Goal: Book appointment/travel/reservation

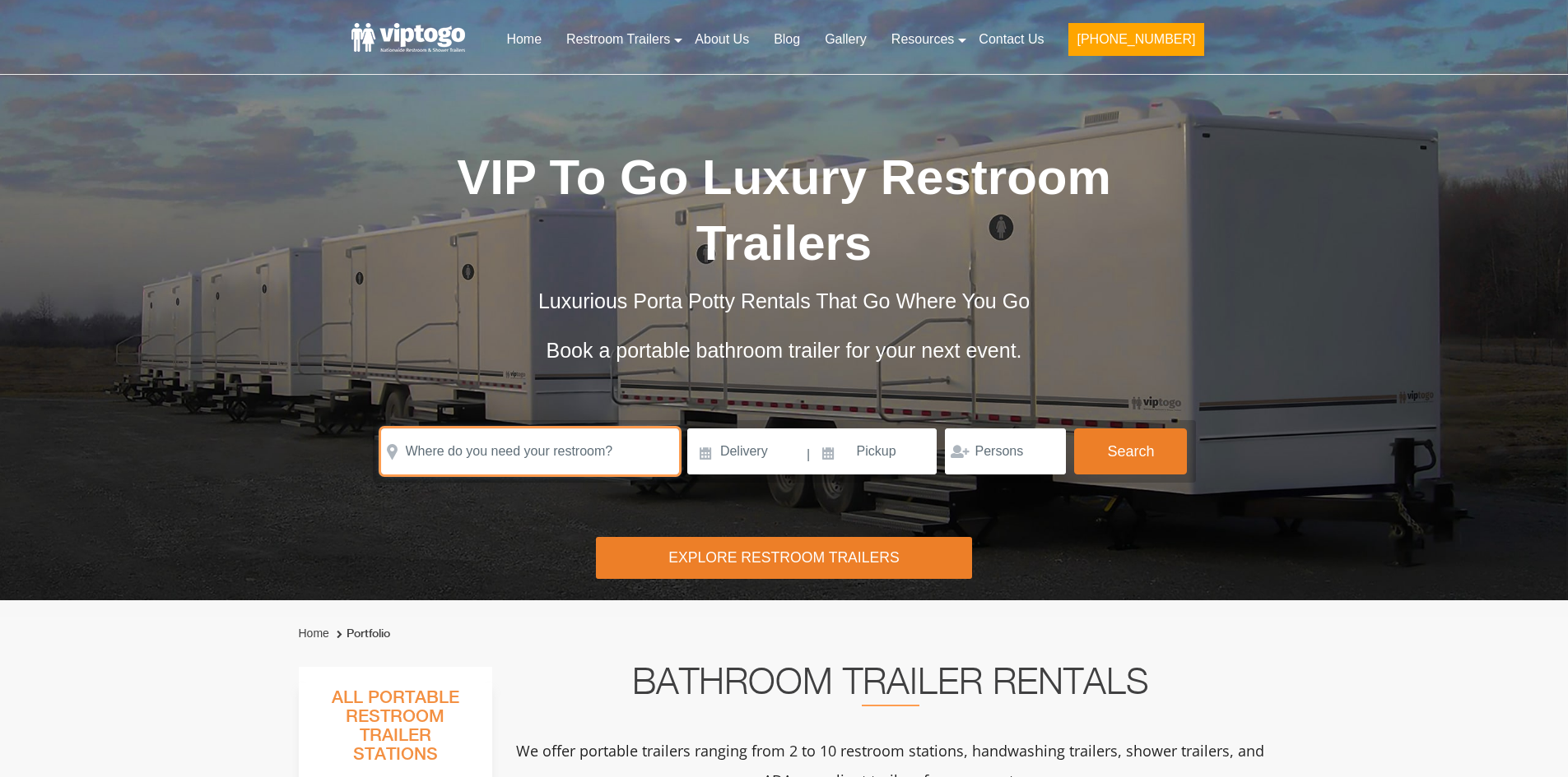
click at [510, 452] on input "text" at bounding box center [529, 452] width 298 height 46
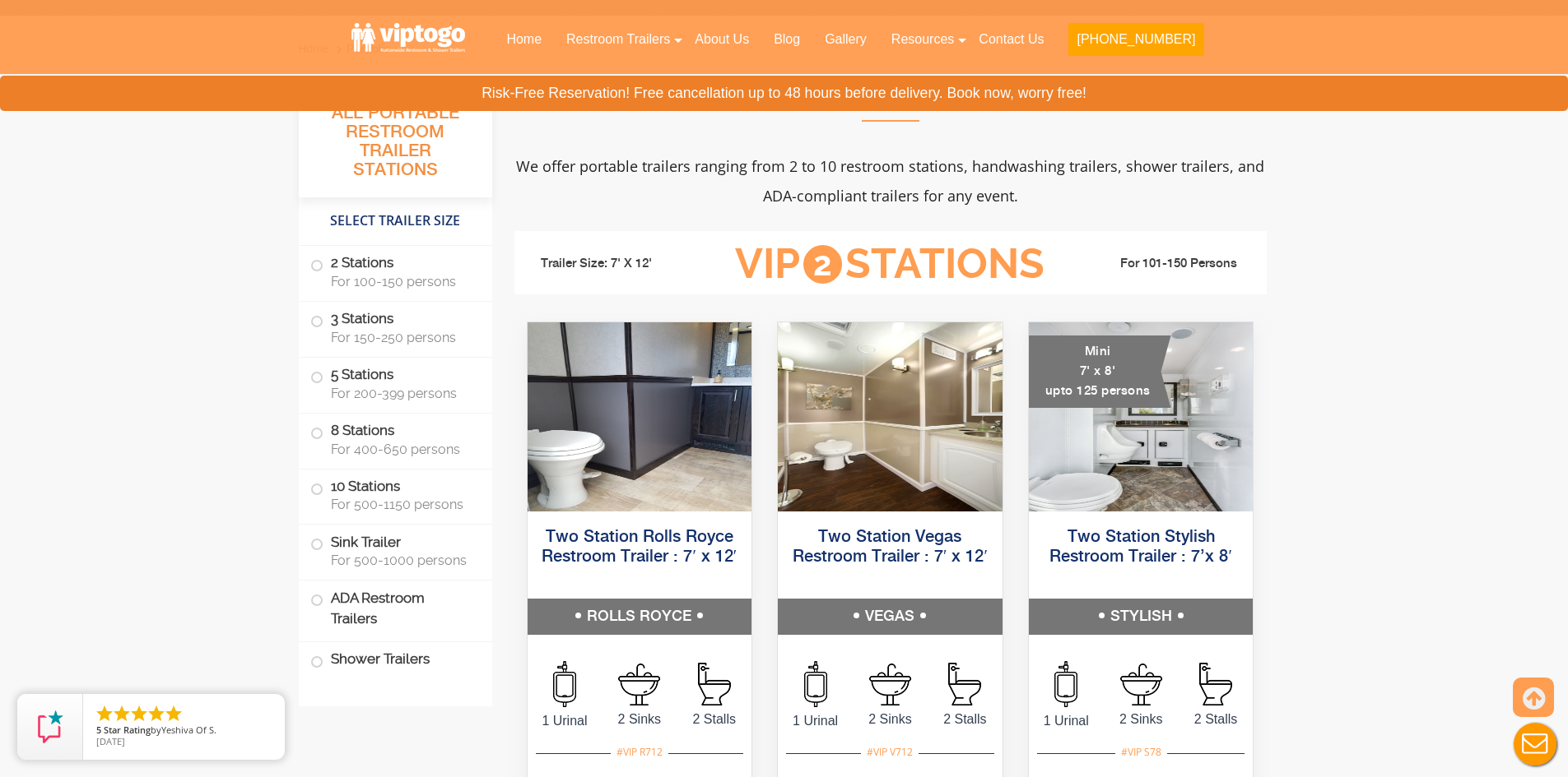
scroll to position [658, 0]
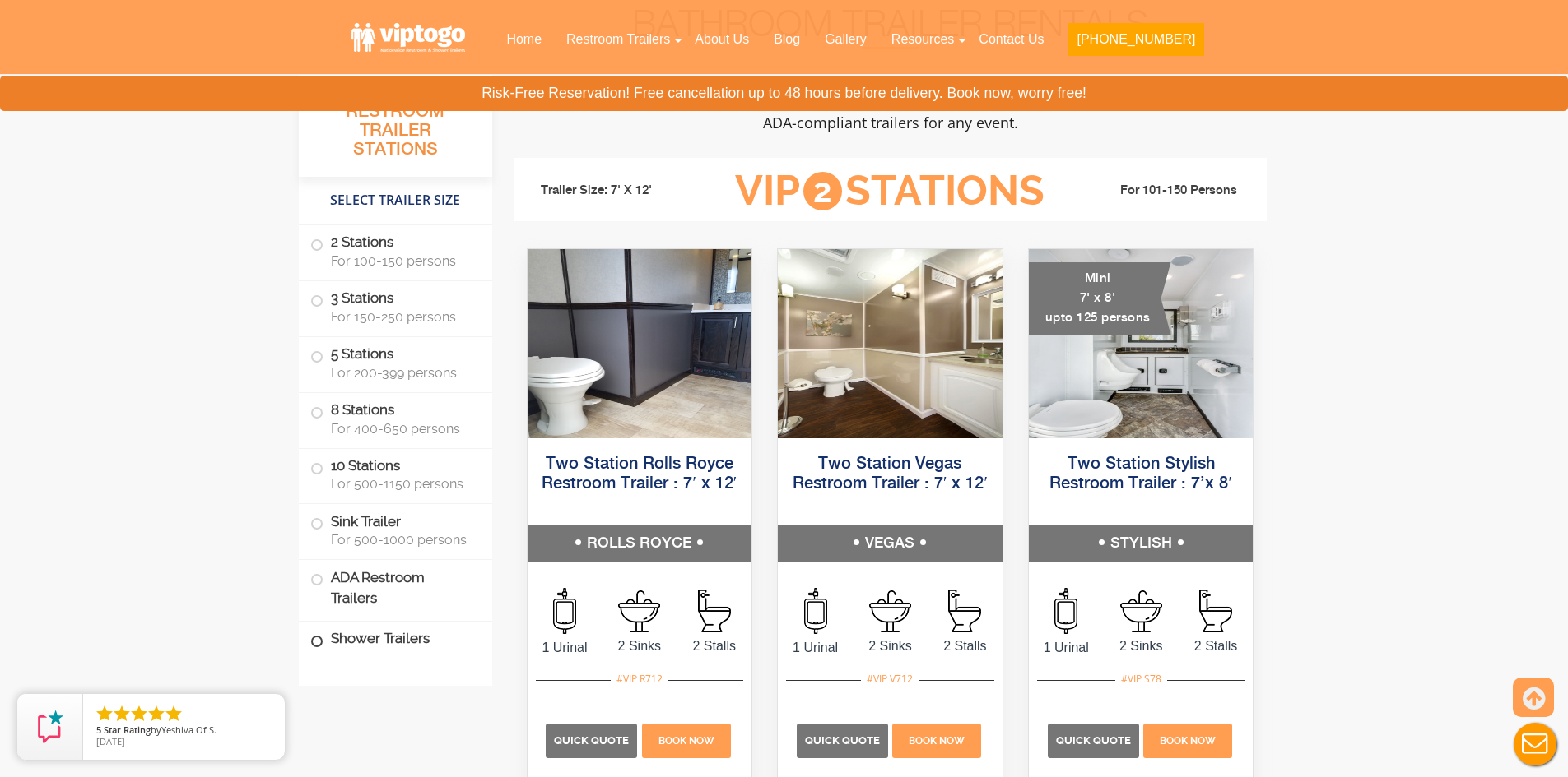
click at [369, 646] on label "Shower Trailers" at bounding box center [395, 639] width 170 height 35
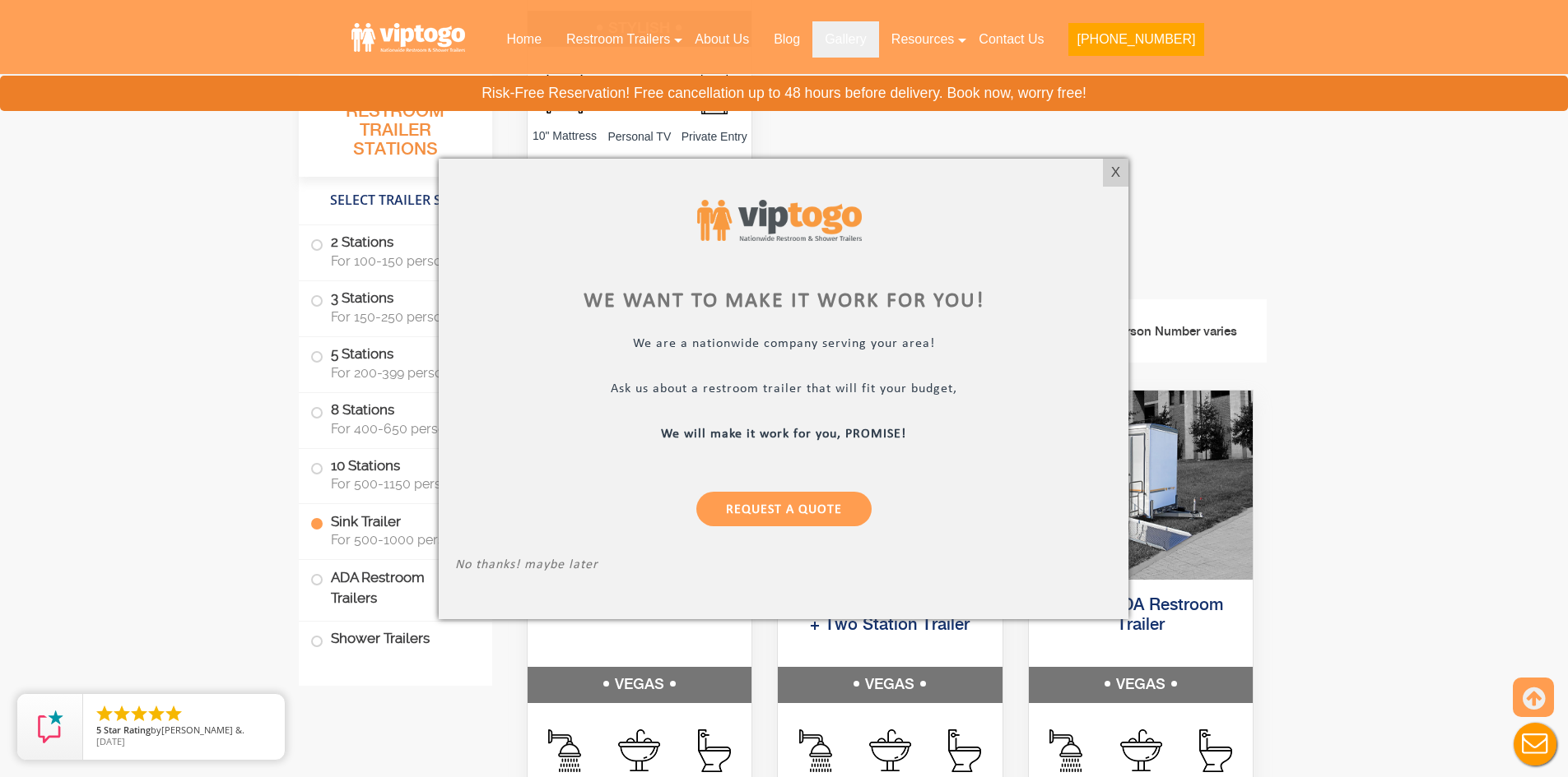
scroll to position [5429, 0]
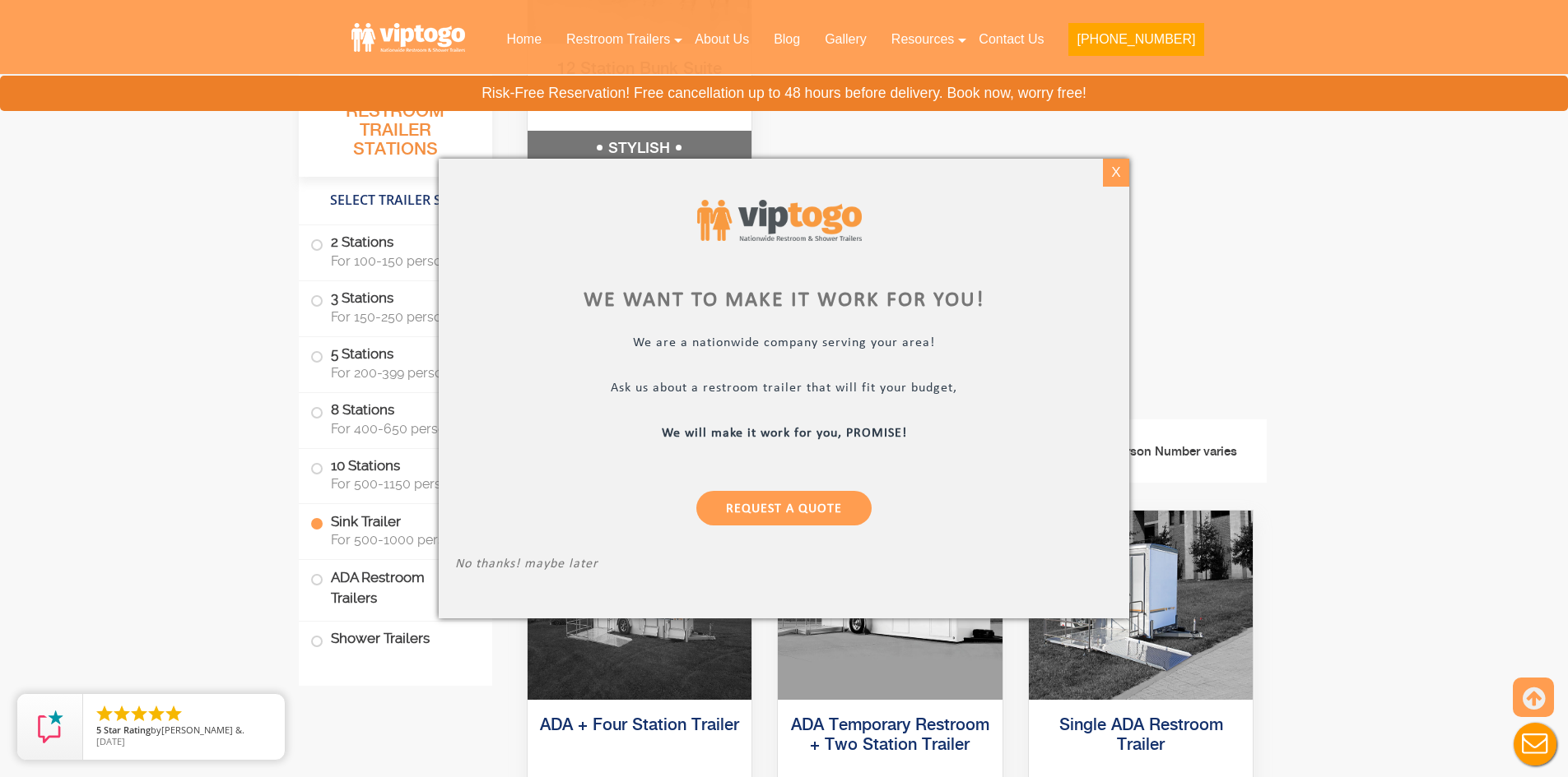
click at [1128, 166] on div "X" at bounding box center [1115, 172] width 26 height 28
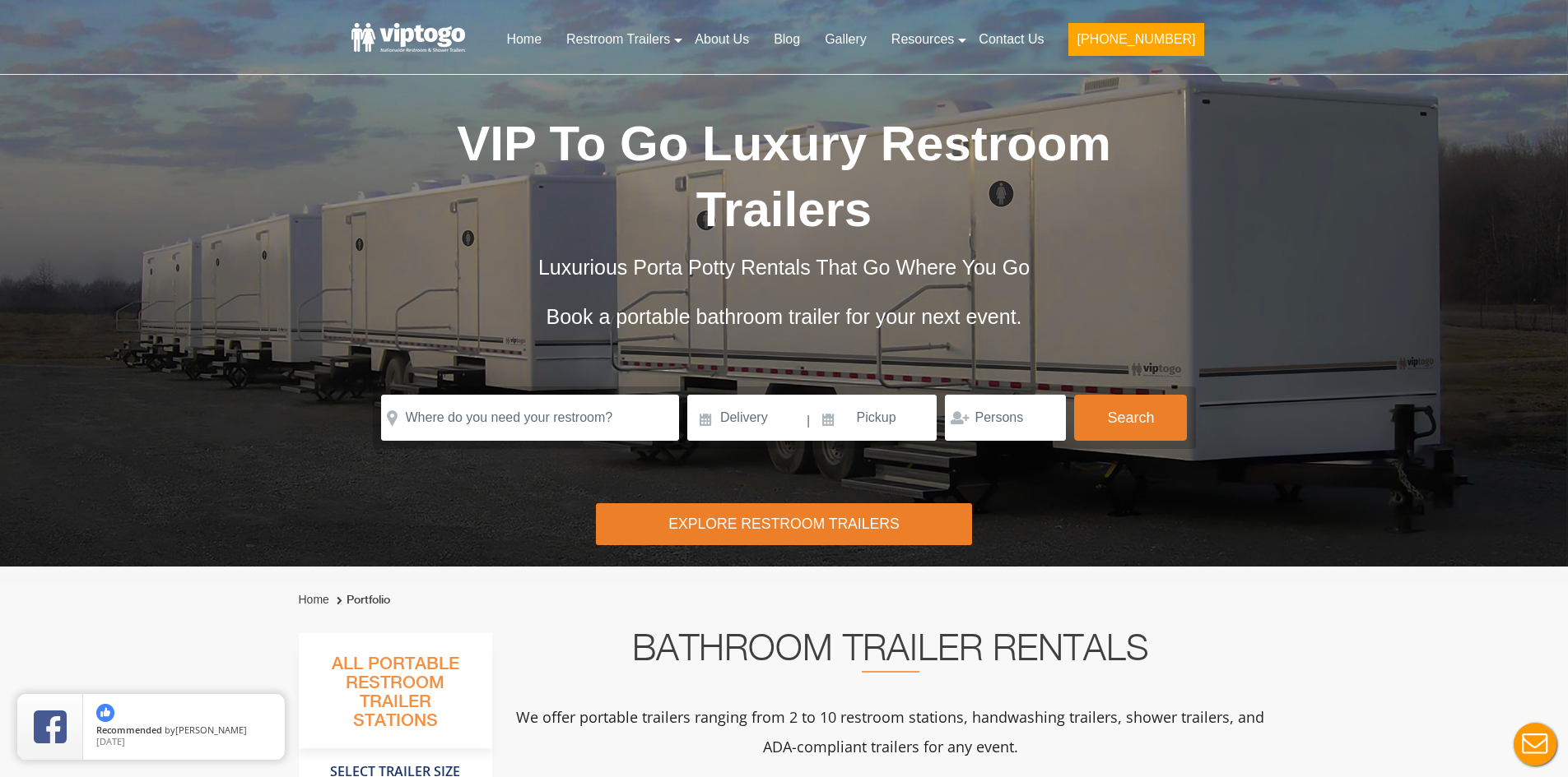
scroll to position [0, 0]
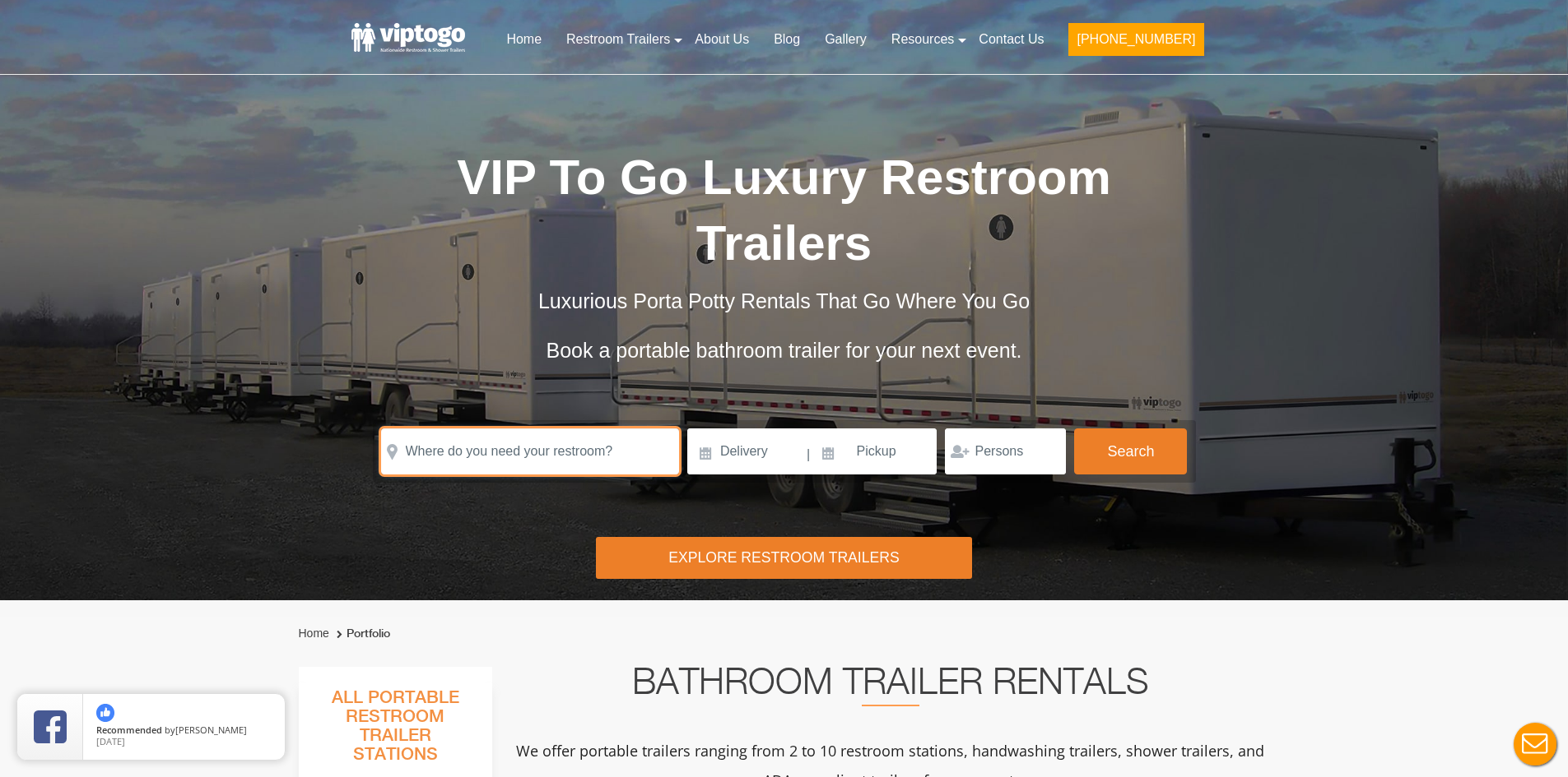
click at [512, 433] on input "text" at bounding box center [529, 452] width 298 height 46
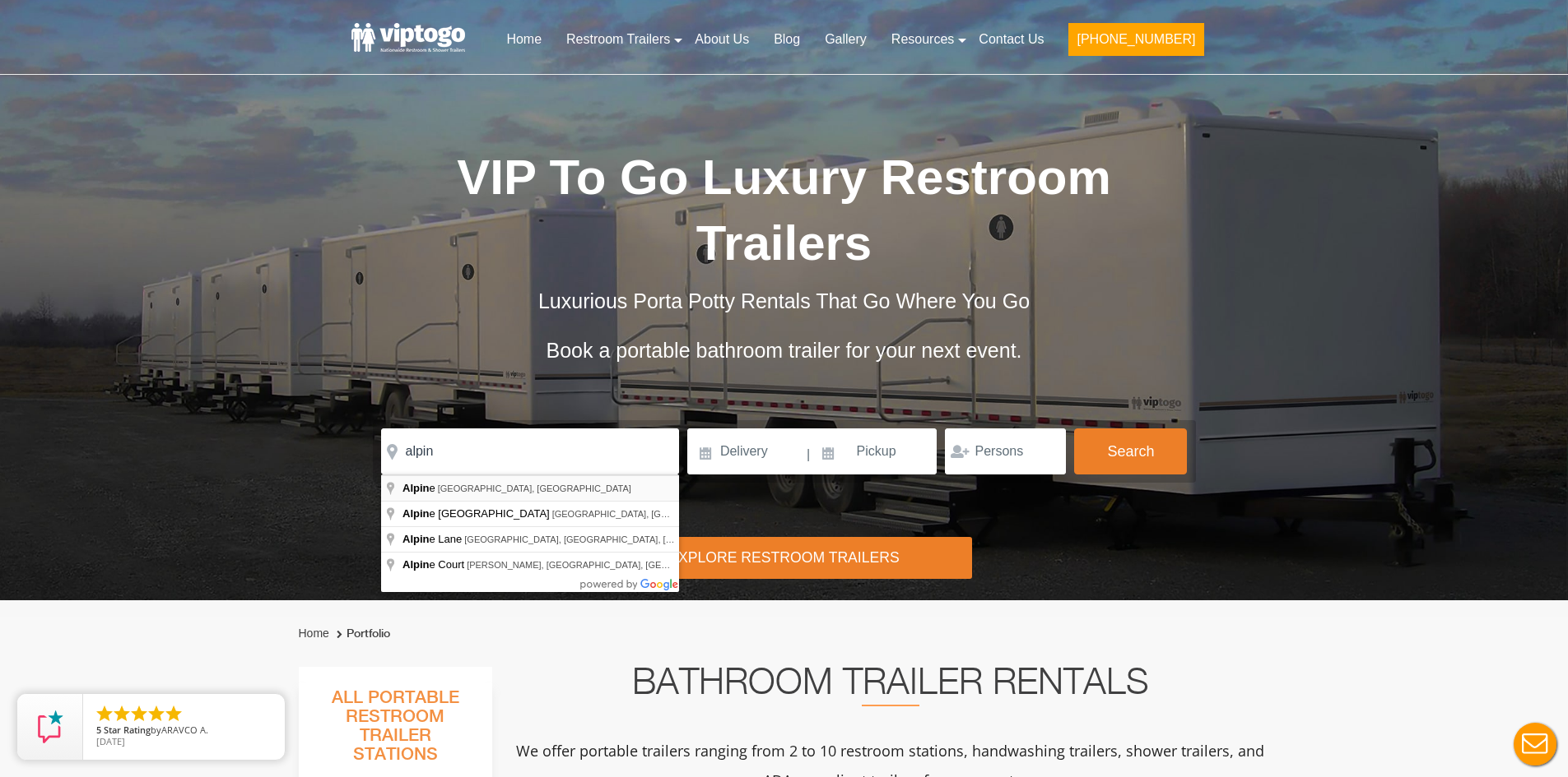
type input "[GEOGRAPHIC_DATA], [GEOGRAPHIC_DATA], [GEOGRAPHIC_DATA]"
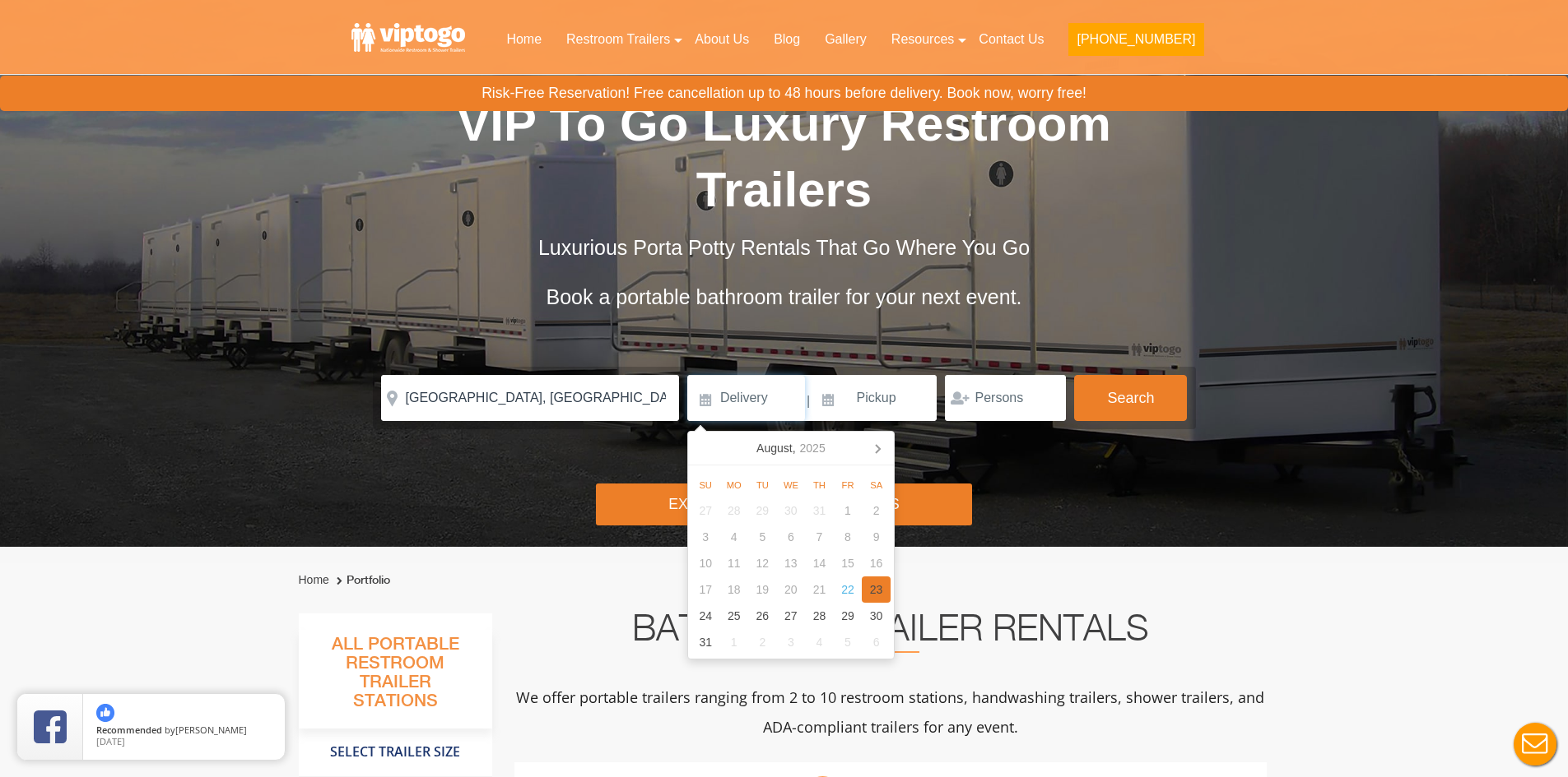
scroll to position [82, 0]
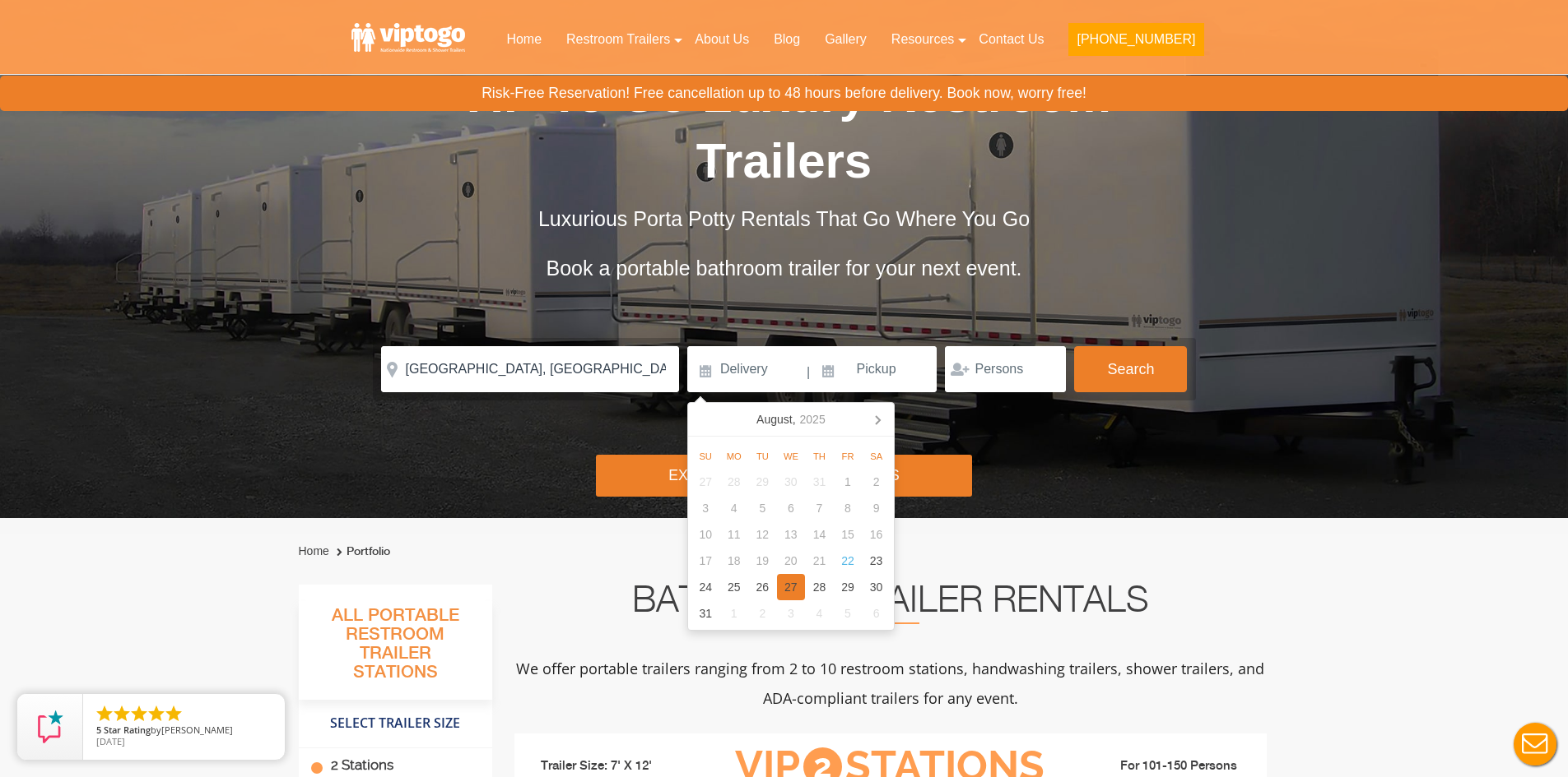
click at [791, 593] on div "27" at bounding box center [792, 588] width 29 height 27
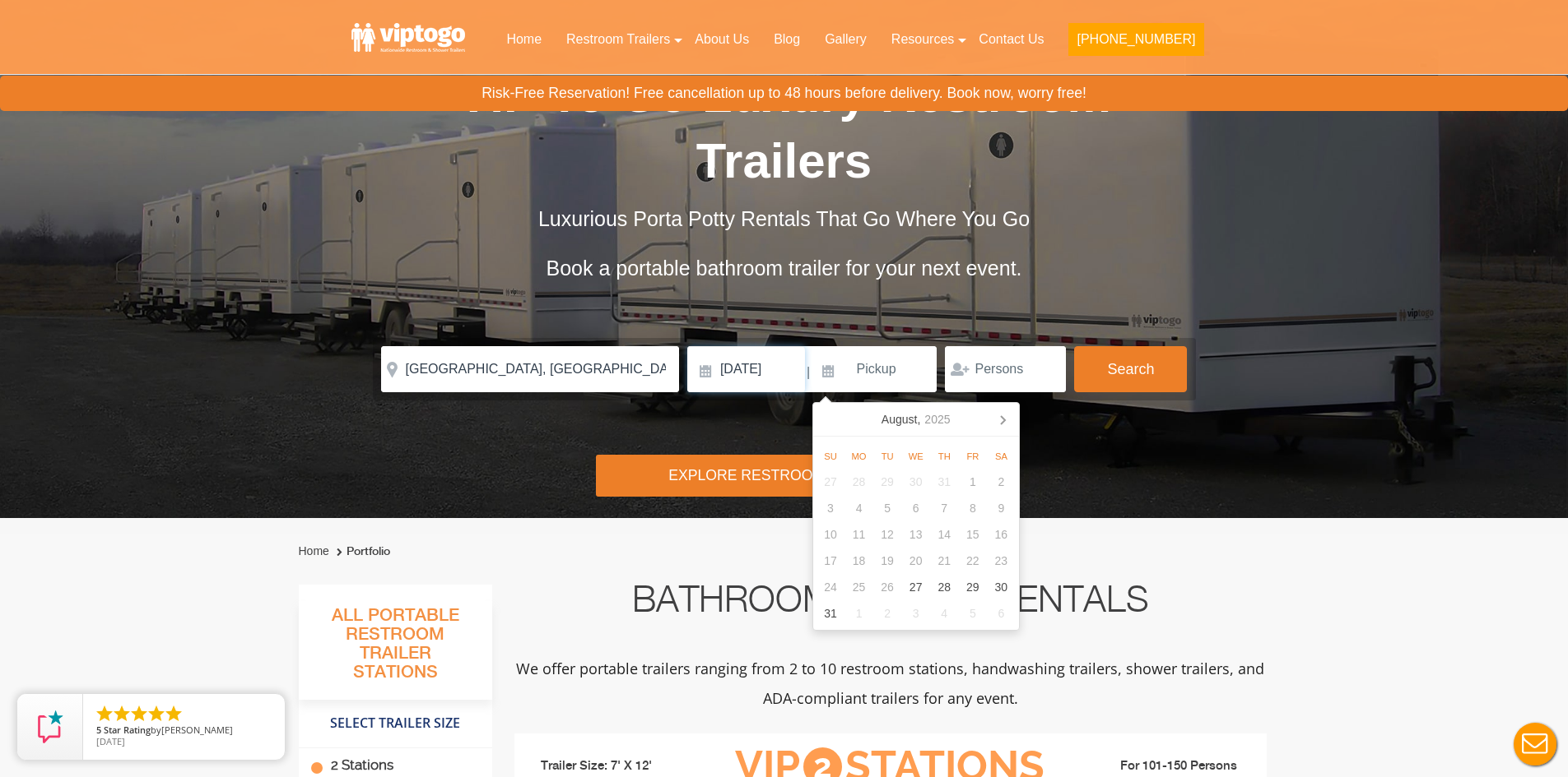
click at [798, 382] on input "[DATE]" at bounding box center [746, 369] width 118 height 46
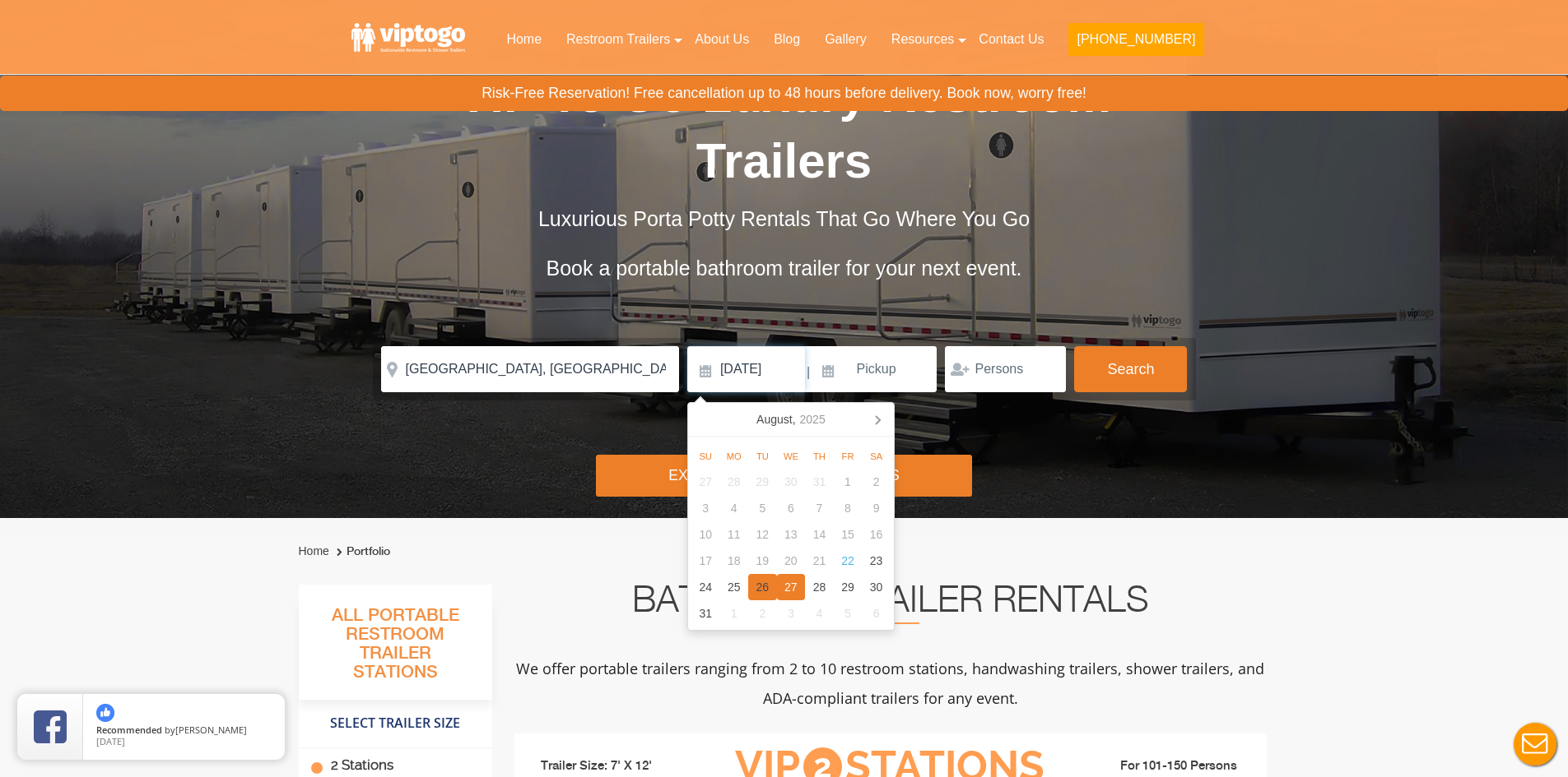
click at [770, 593] on div "26" at bounding box center [762, 588] width 29 height 27
type input "[DATE]"
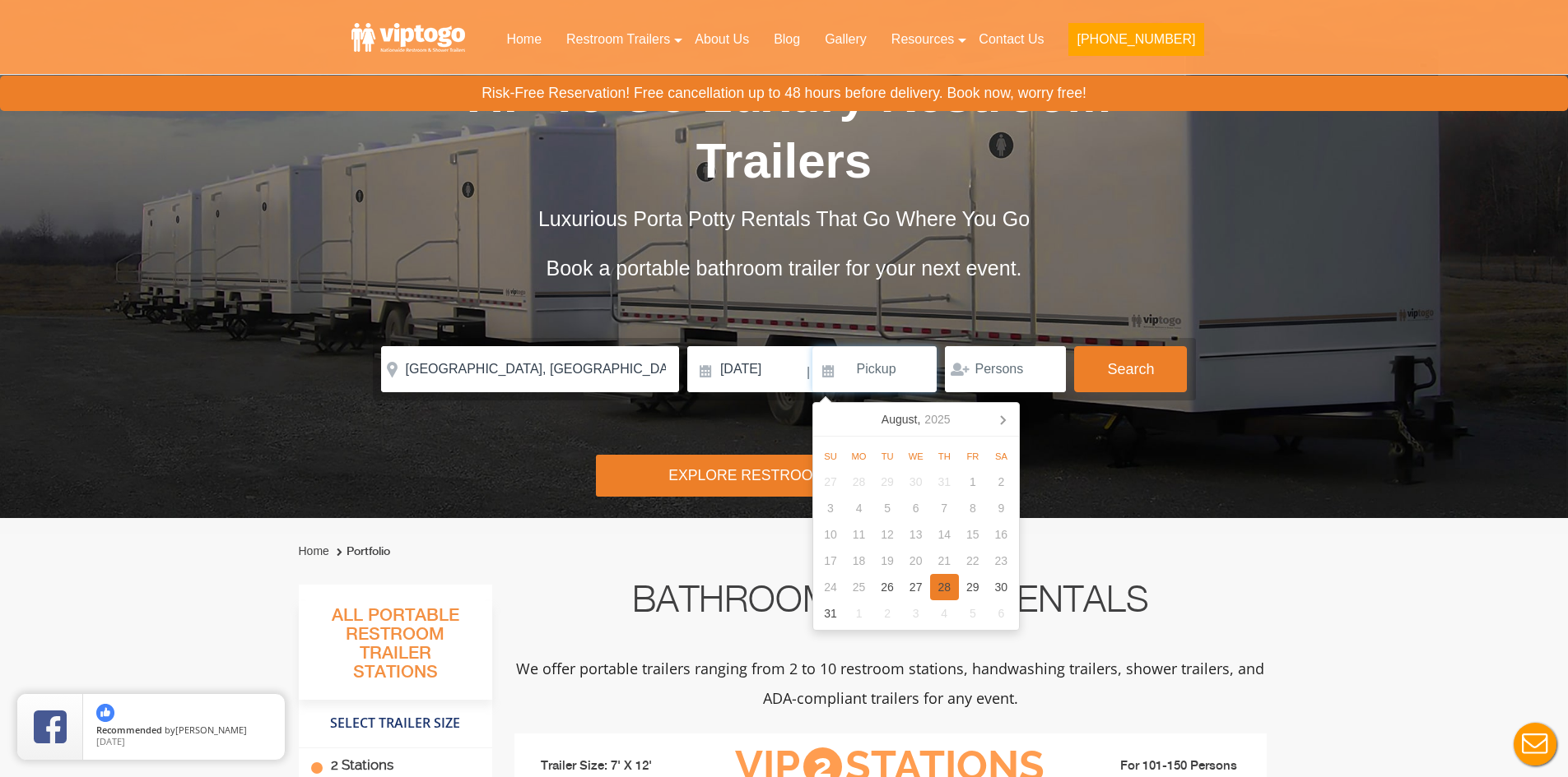
click at [948, 592] on div "28" at bounding box center [944, 588] width 29 height 27
type input "[DATE]"
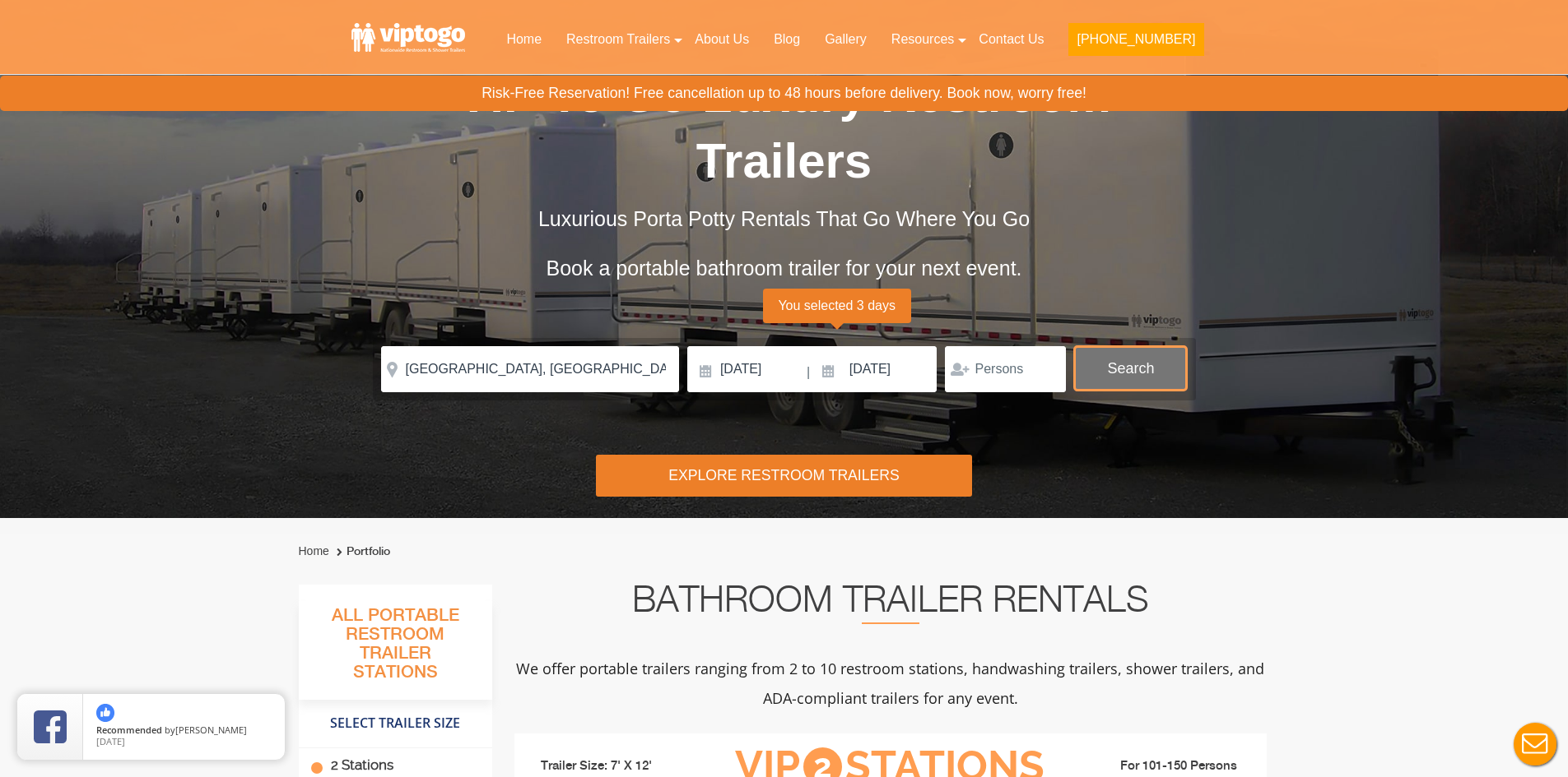
click at [1122, 369] on button "Search" at bounding box center [1130, 368] width 113 height 45
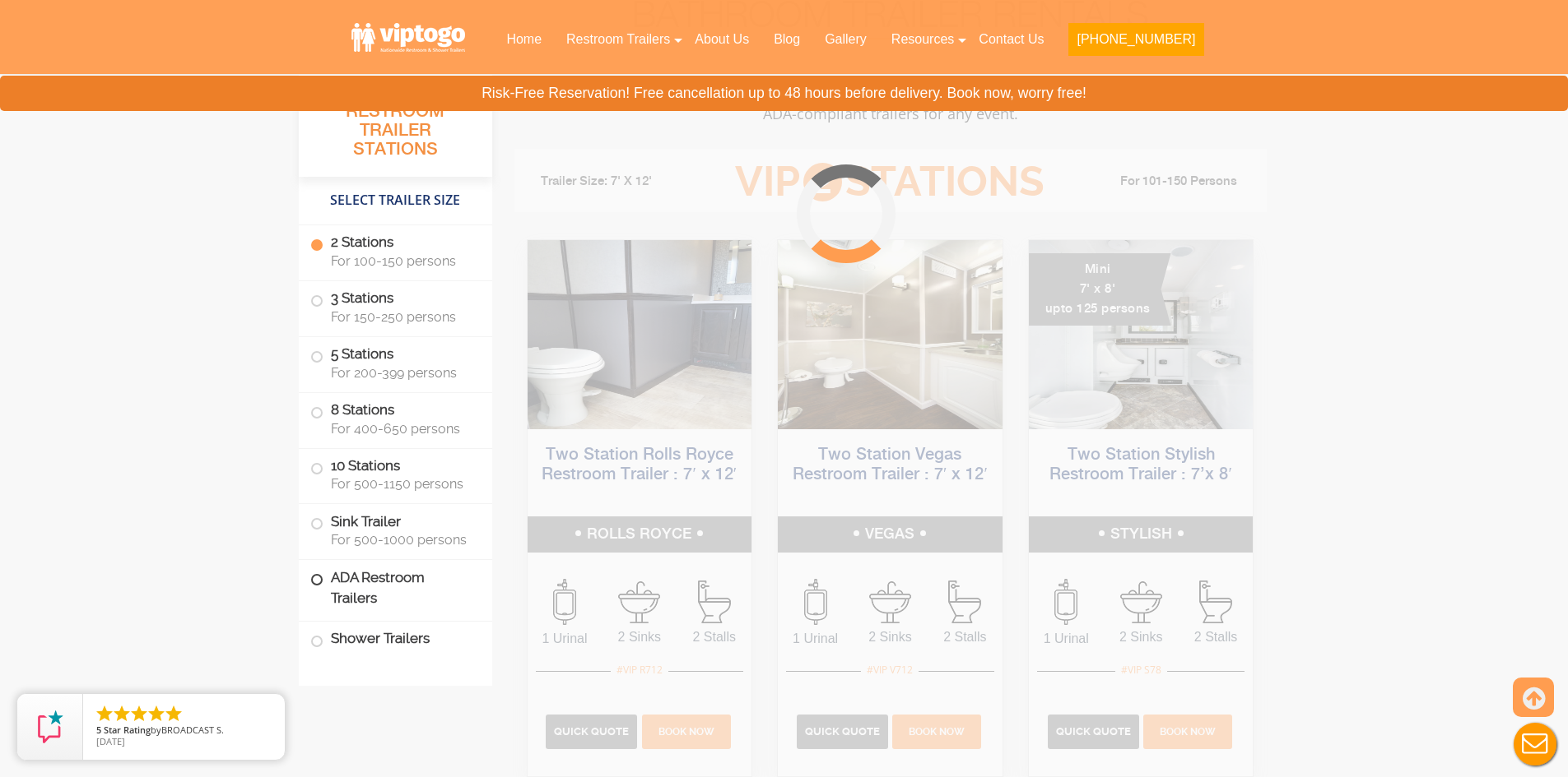
click at [379, 574] on label "ADA Restroom Trailers" at bounding box center [395, 588] width 170 height 56
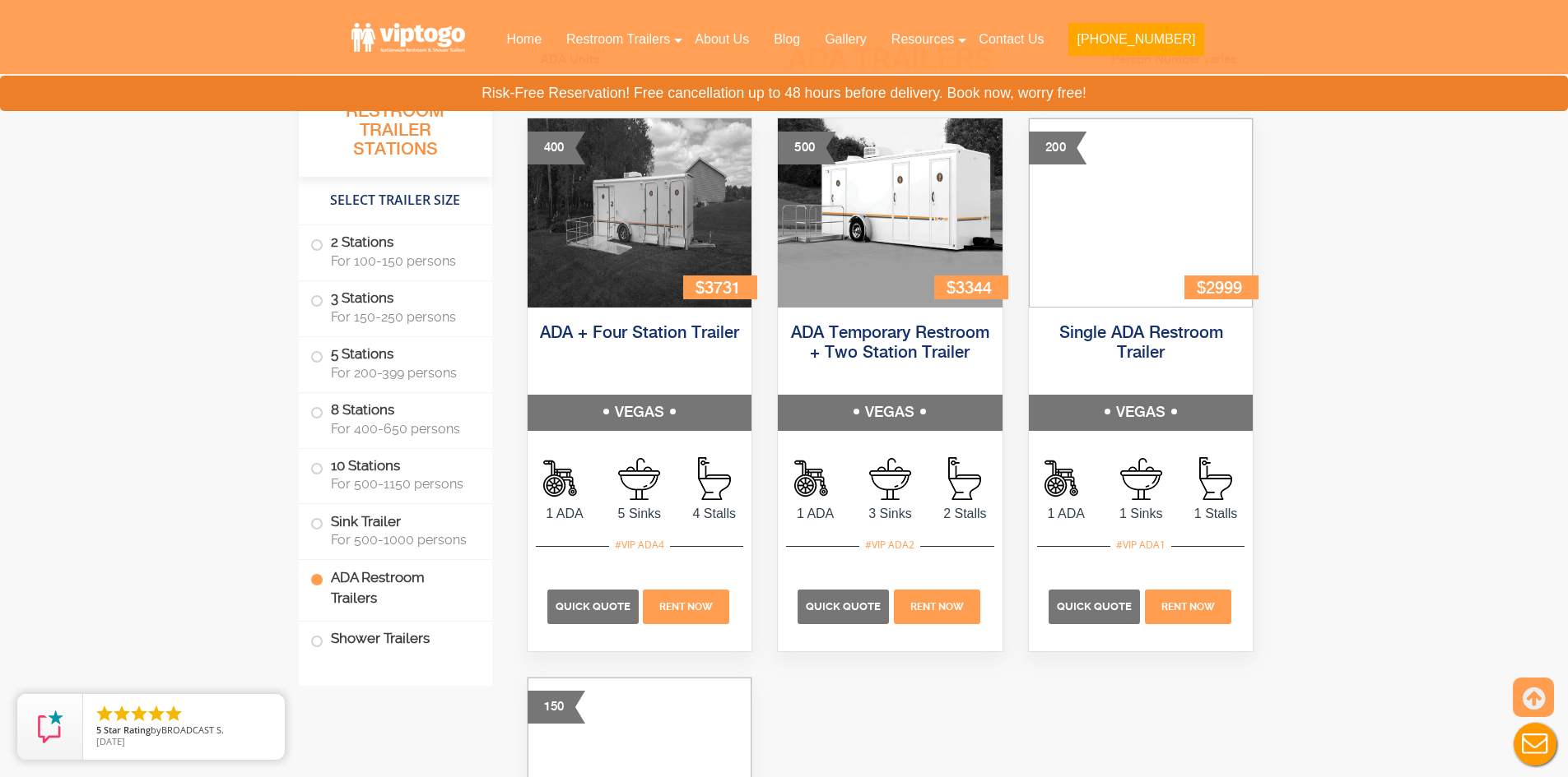
scroll to position [5782, 0]
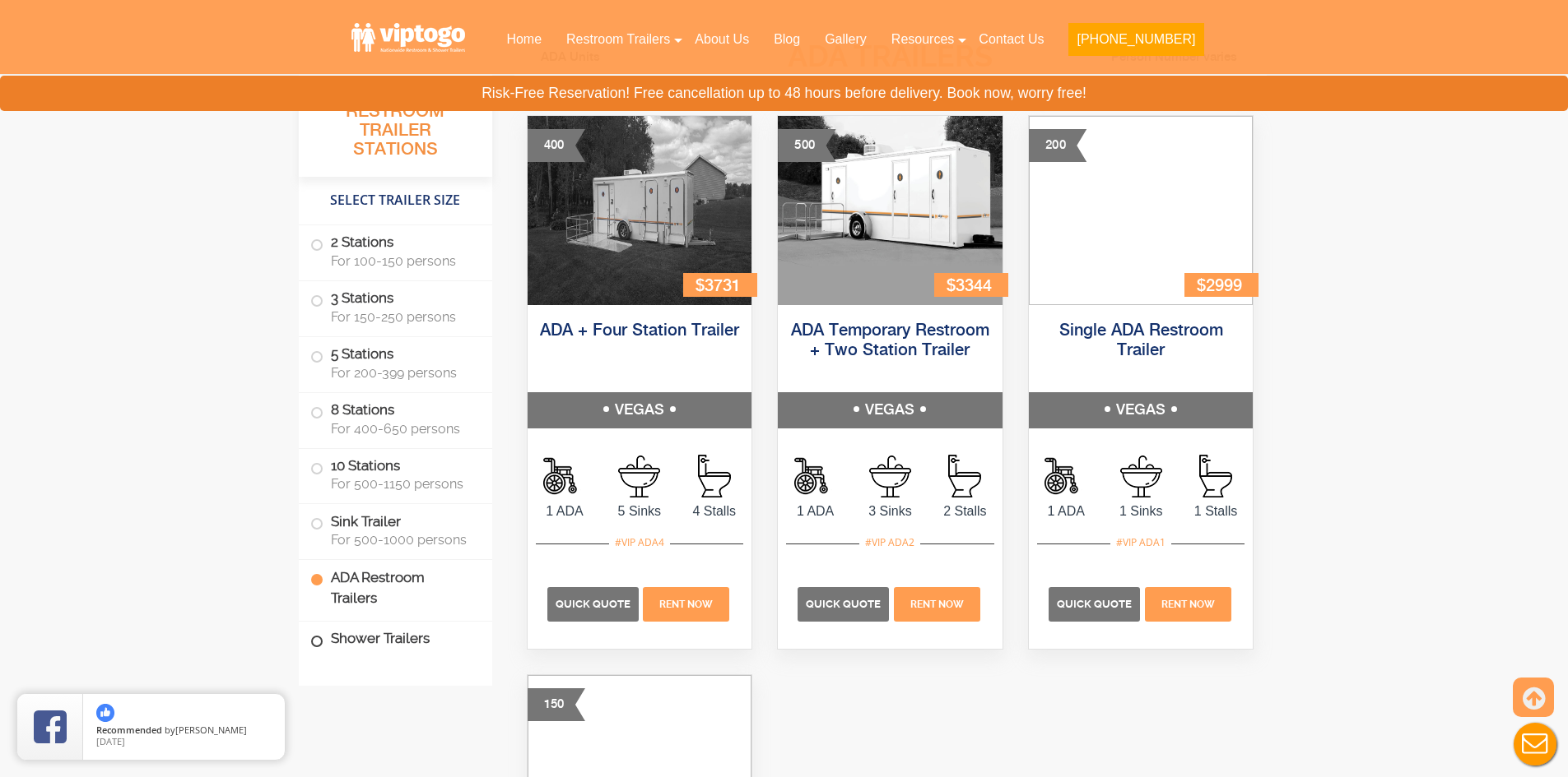
click at [328, 651] on label "Shower Trailers" at bounding box center [395, 639] width 170 height 35
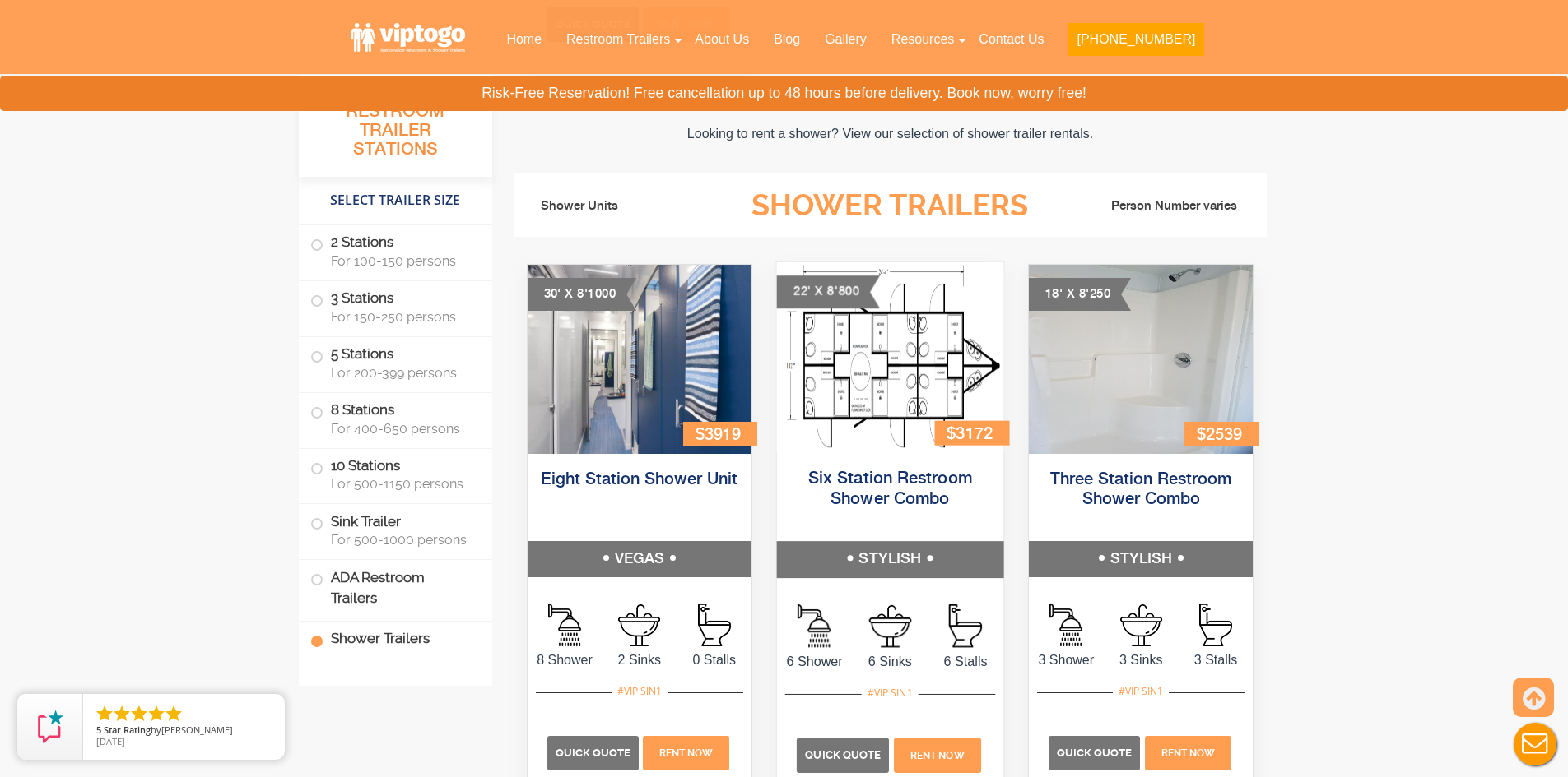
scroll to position [6950, 0]
